Goal: Find specific page/section: Find specific page/section

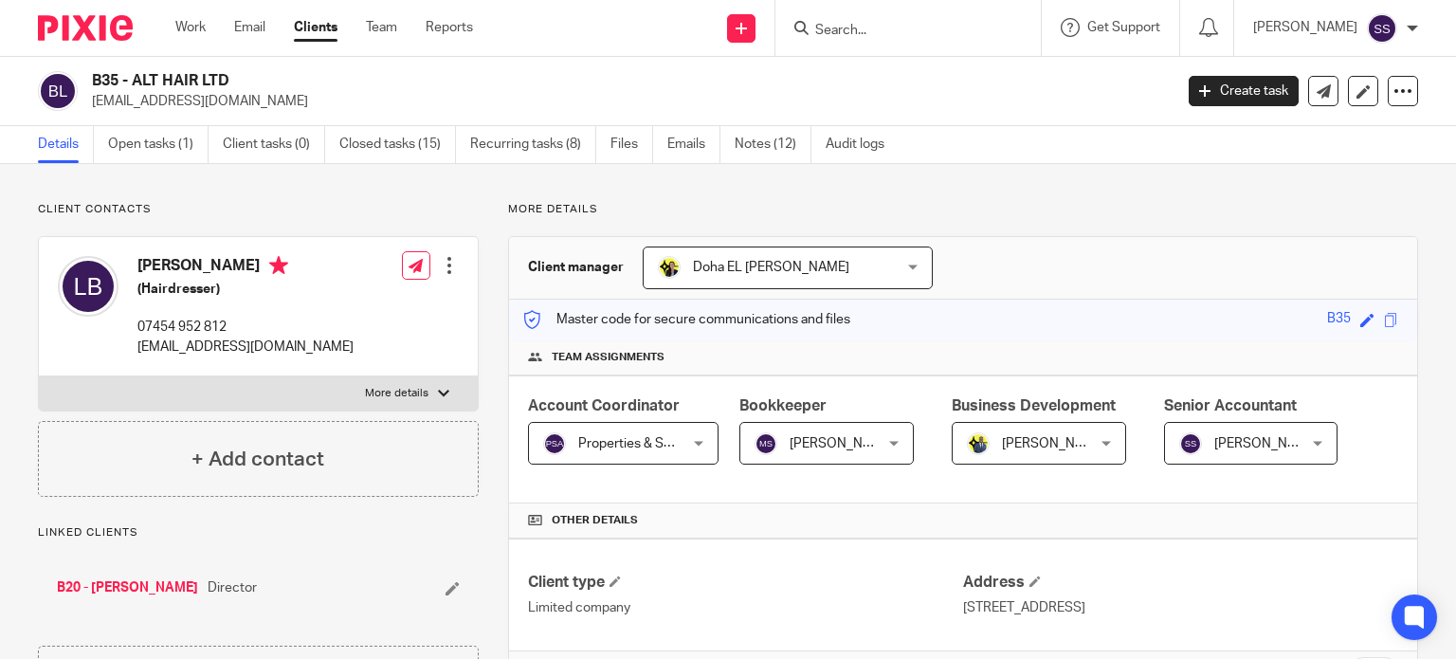
click at [880, 33] on input "Search" at bounding box center [898, 31] width 171 height 17
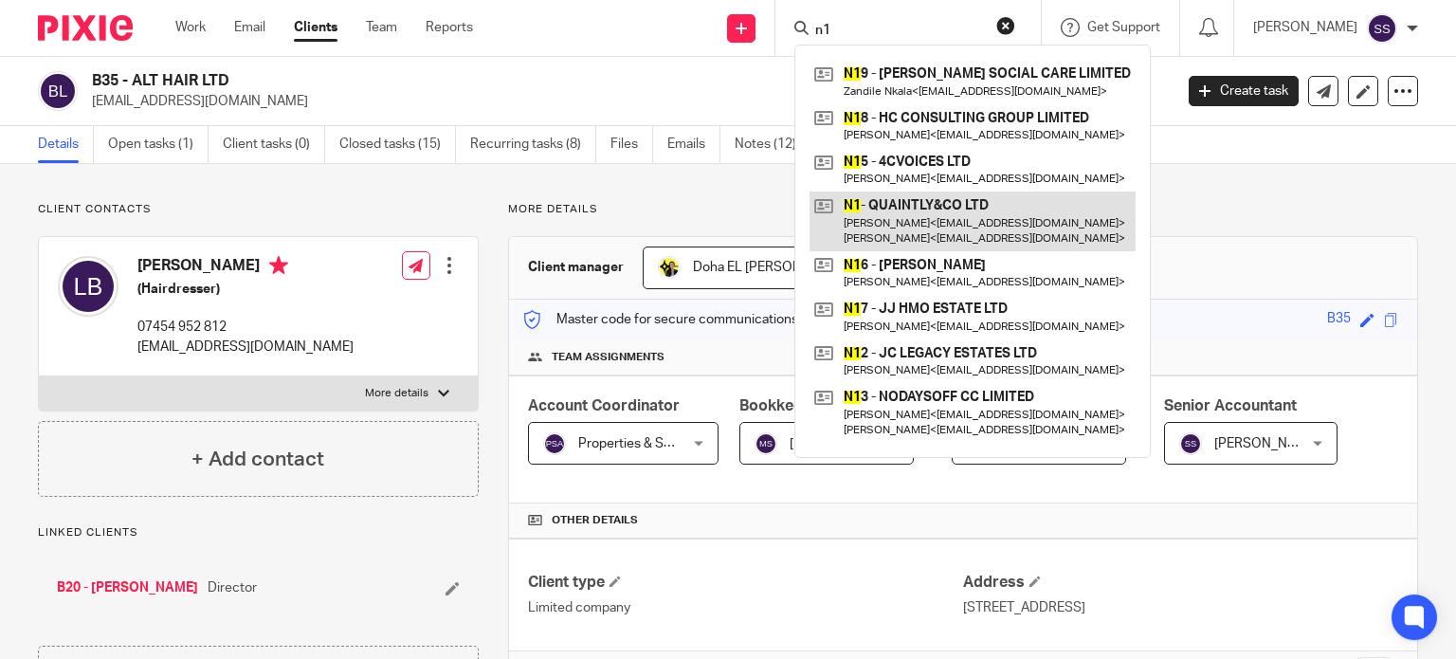
type input "n1"
click at [957, 215] on link at bounding box center [973, 221] width 326 height 59
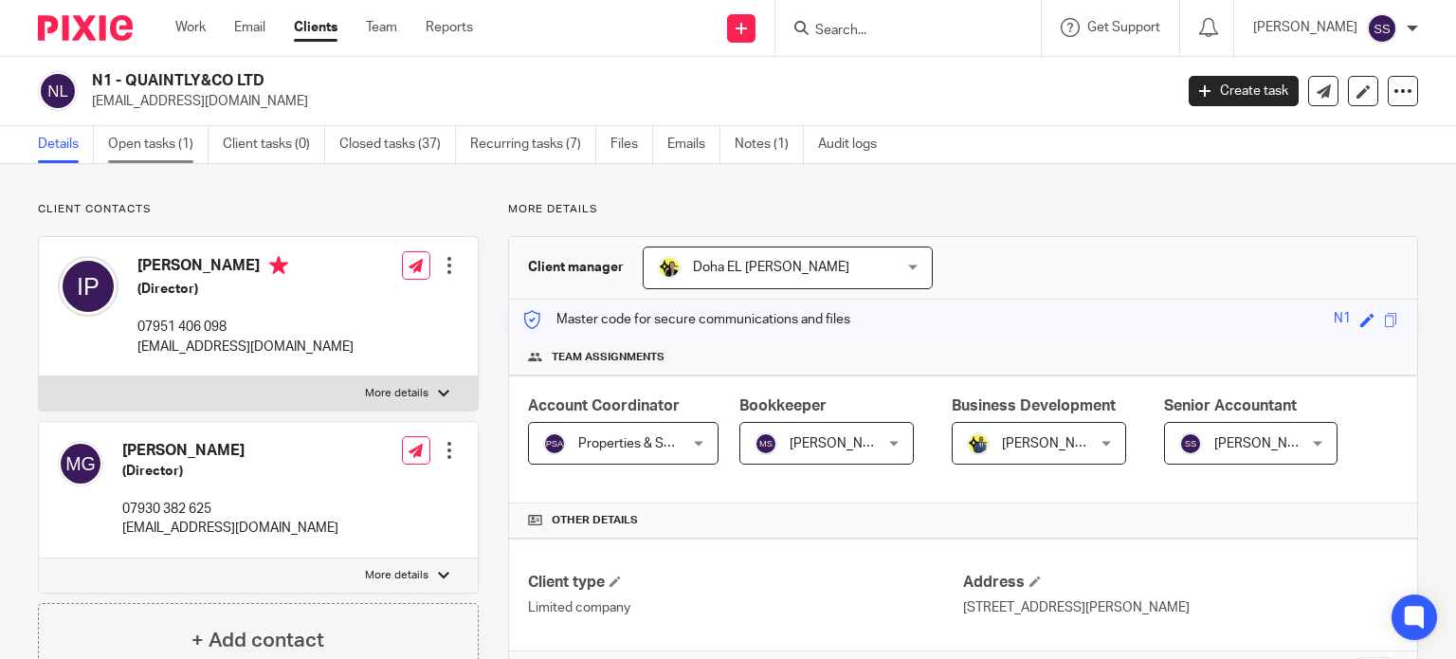
click at [158, 151] on link "Open tasks (1)" at bounding box center [158, 144] width 100 height 37
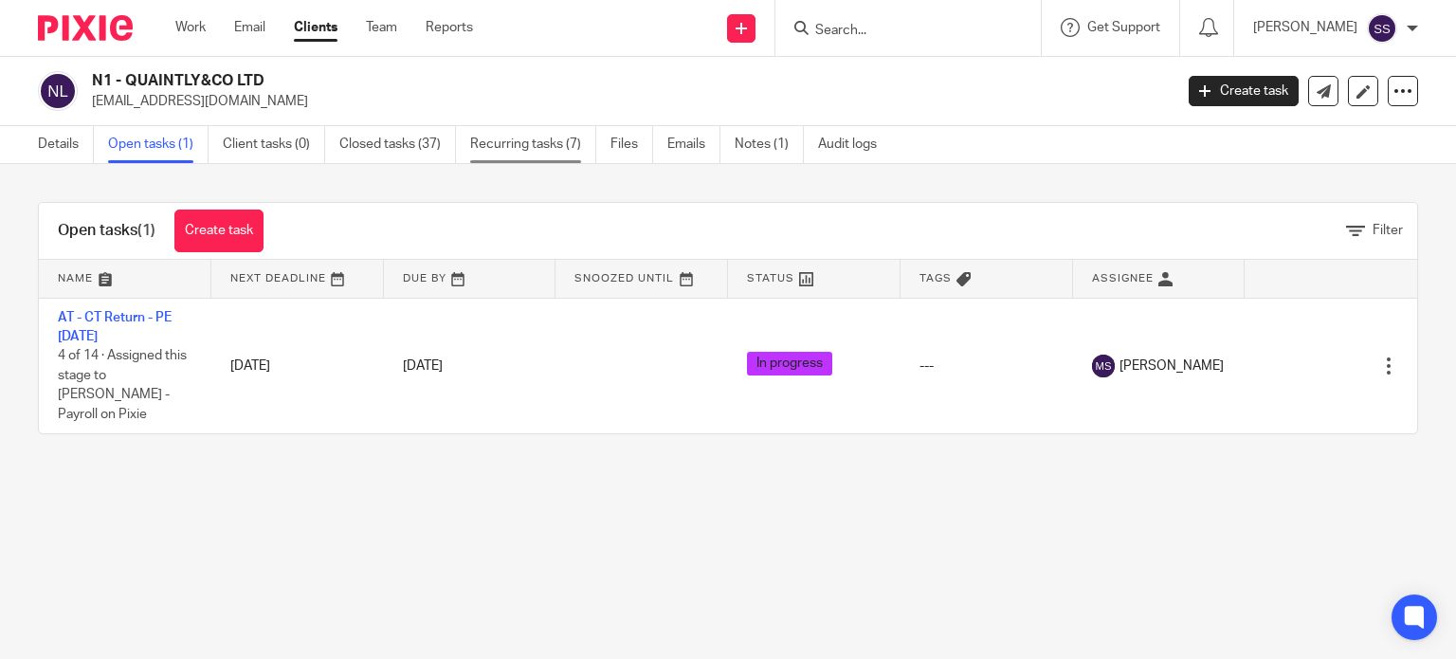
click at [552, 145] on link "Recurring tasks (7)" at bounding box center [533, 144] width 126 height 37
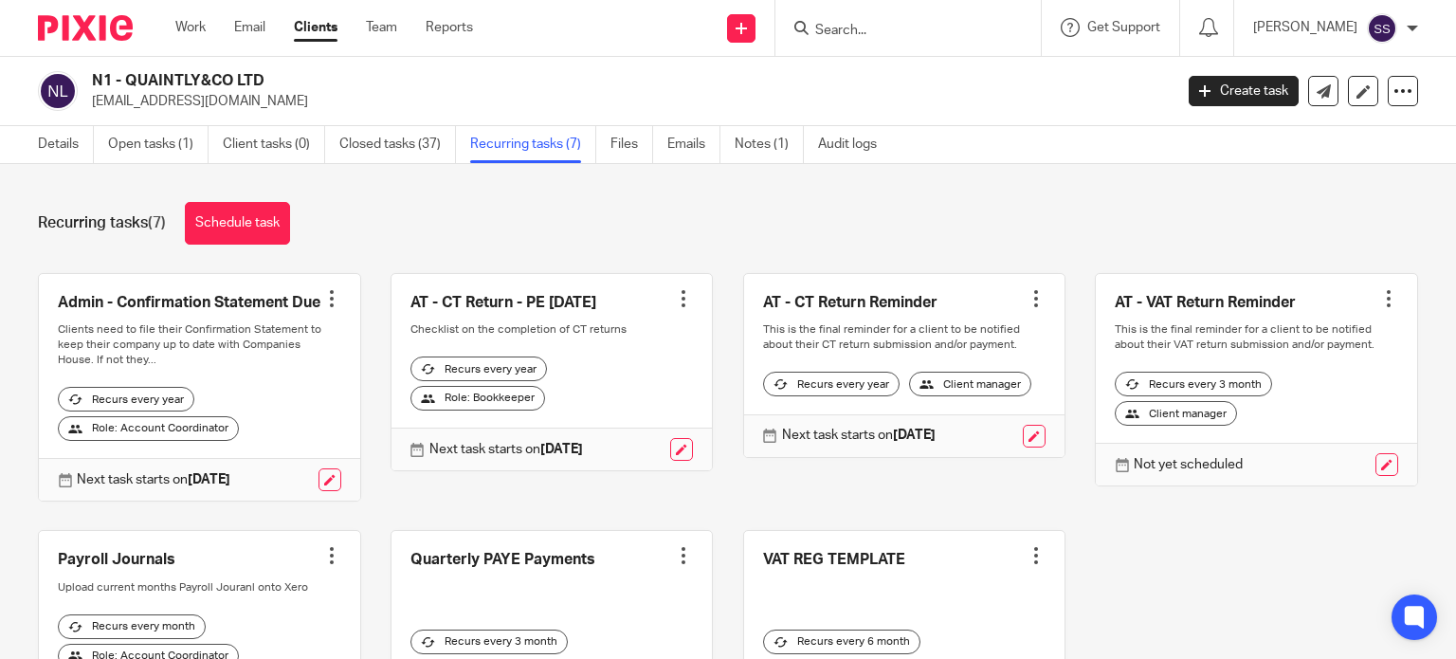
click at [1044, 185] on div "Recurring tasks (7) Schedule task Admin - Confirmation Statement Due Create tas…" at bounding box center [728, 411] width 1456 height 495
